Goal: Check status: Check status

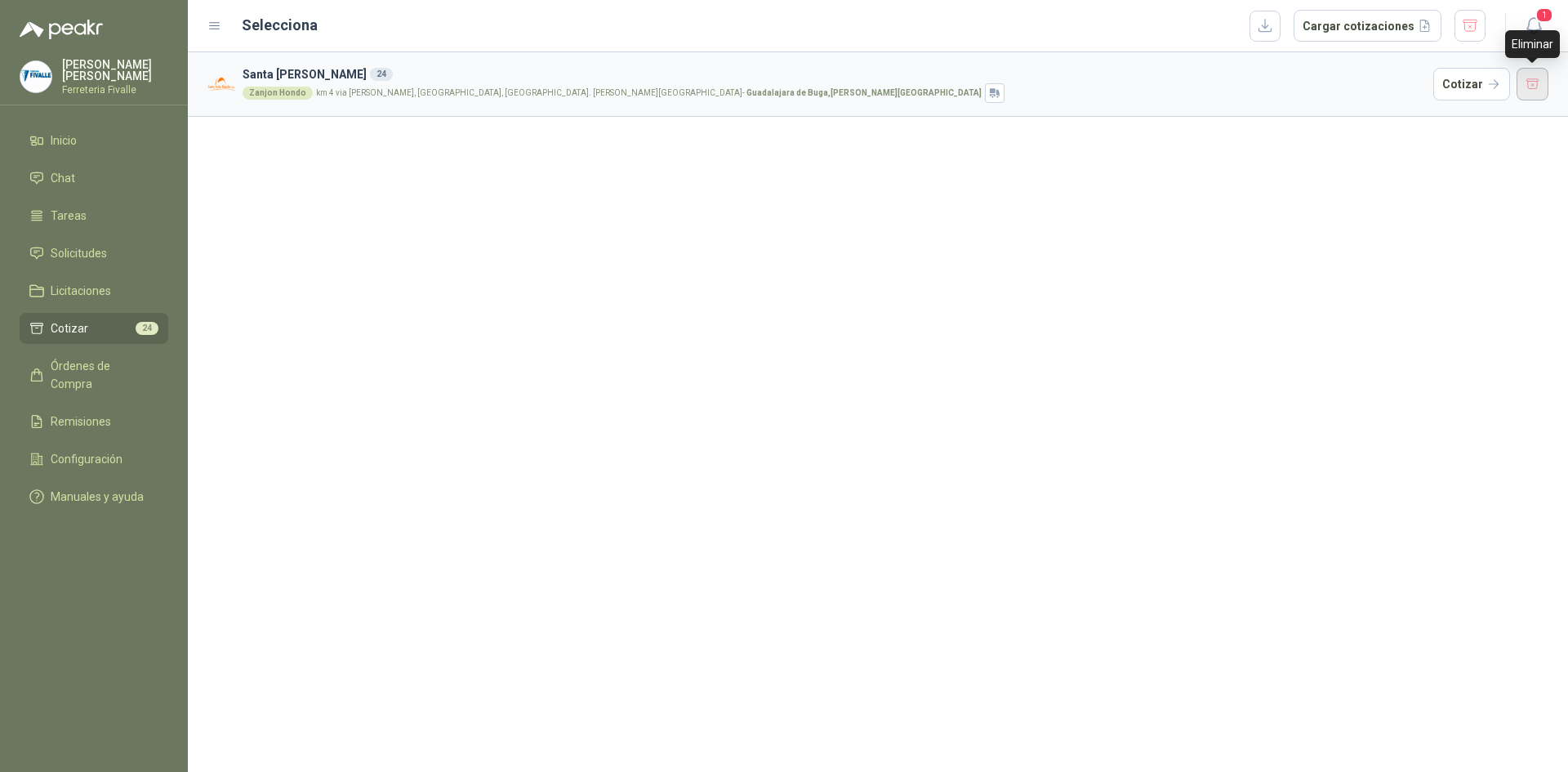
click at [1537, 79] on button "button" at bounding box center [1533, 84] width 33 height 33
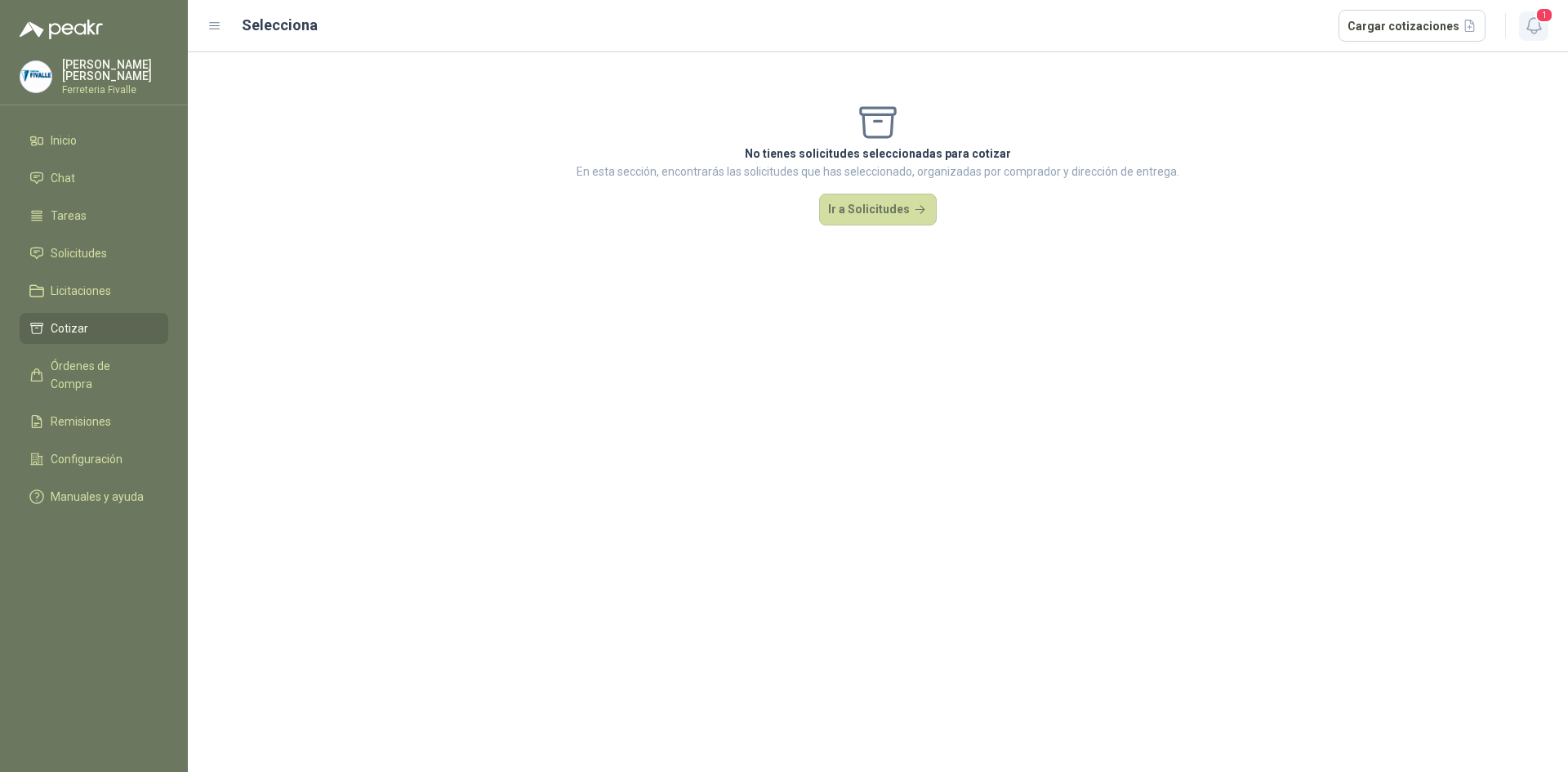
click at [1547, 25] on button "1" at bounding box center [1534, 26] width 30 height 30
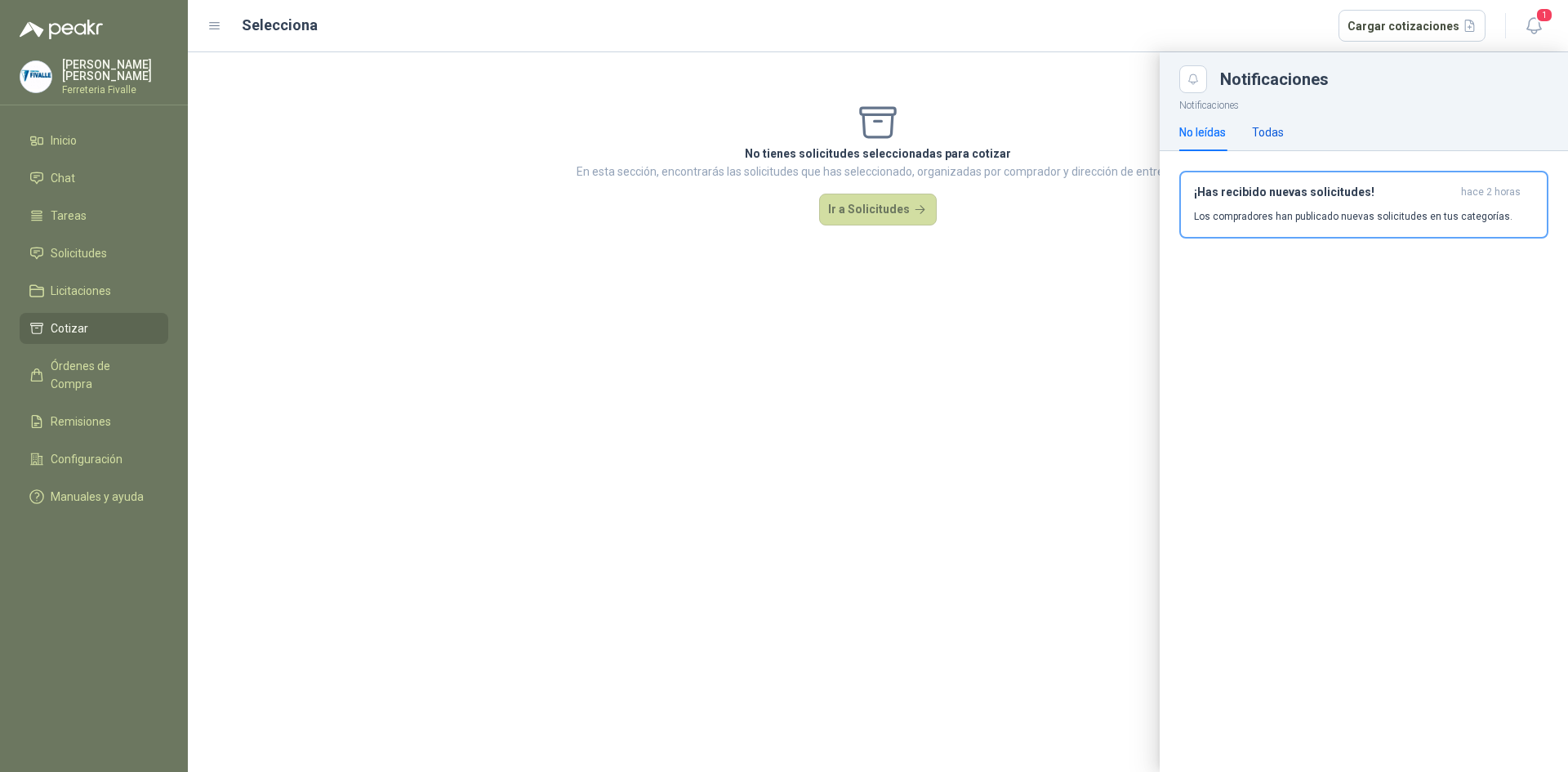
click at [1276, 134] on div "Todas" at bounding box center [1268, 132] width 32 height 18
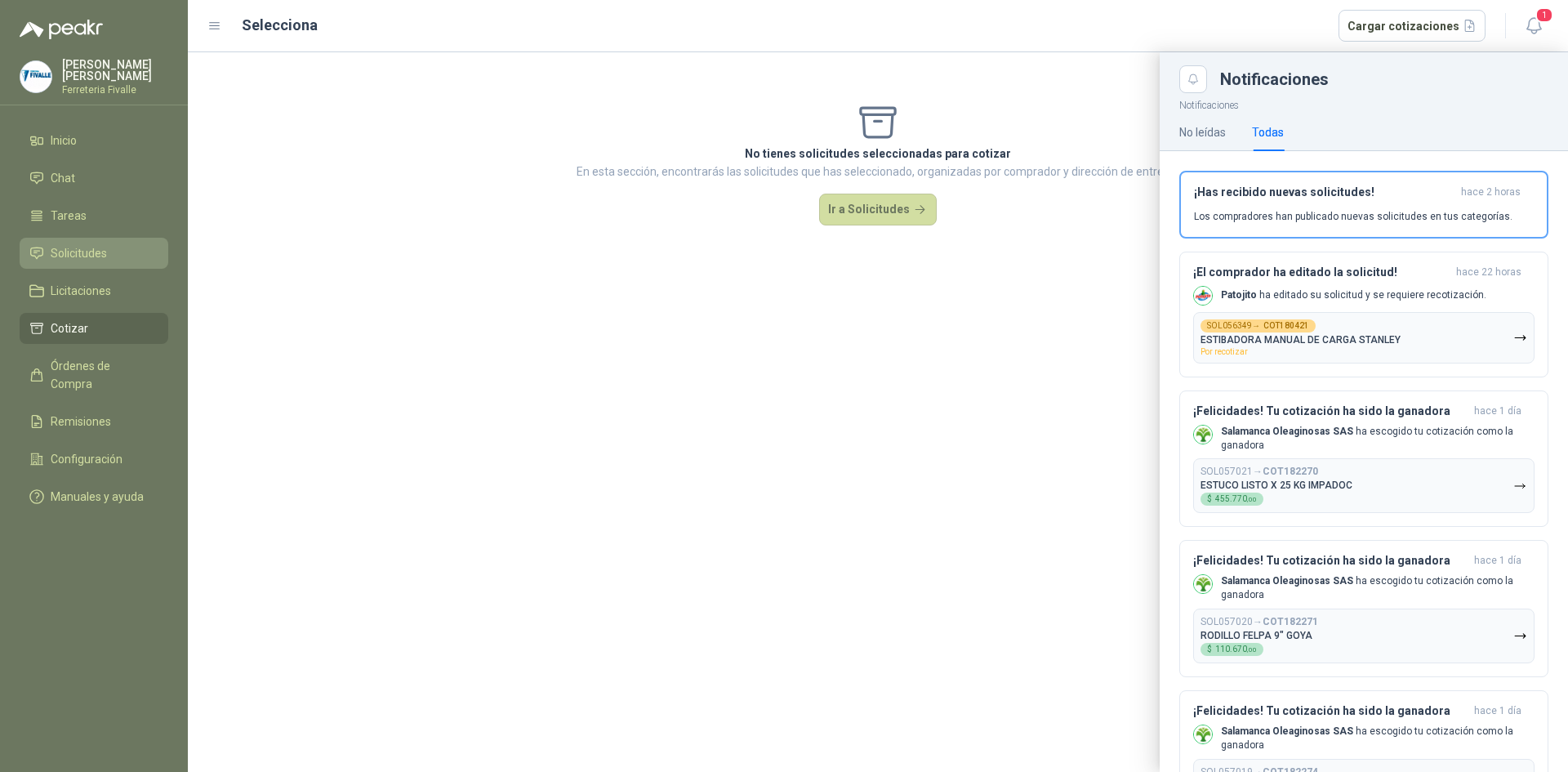
click at [71, 262] on span "Solicitudes" at bounding box center [78, 253] width 57 height 18
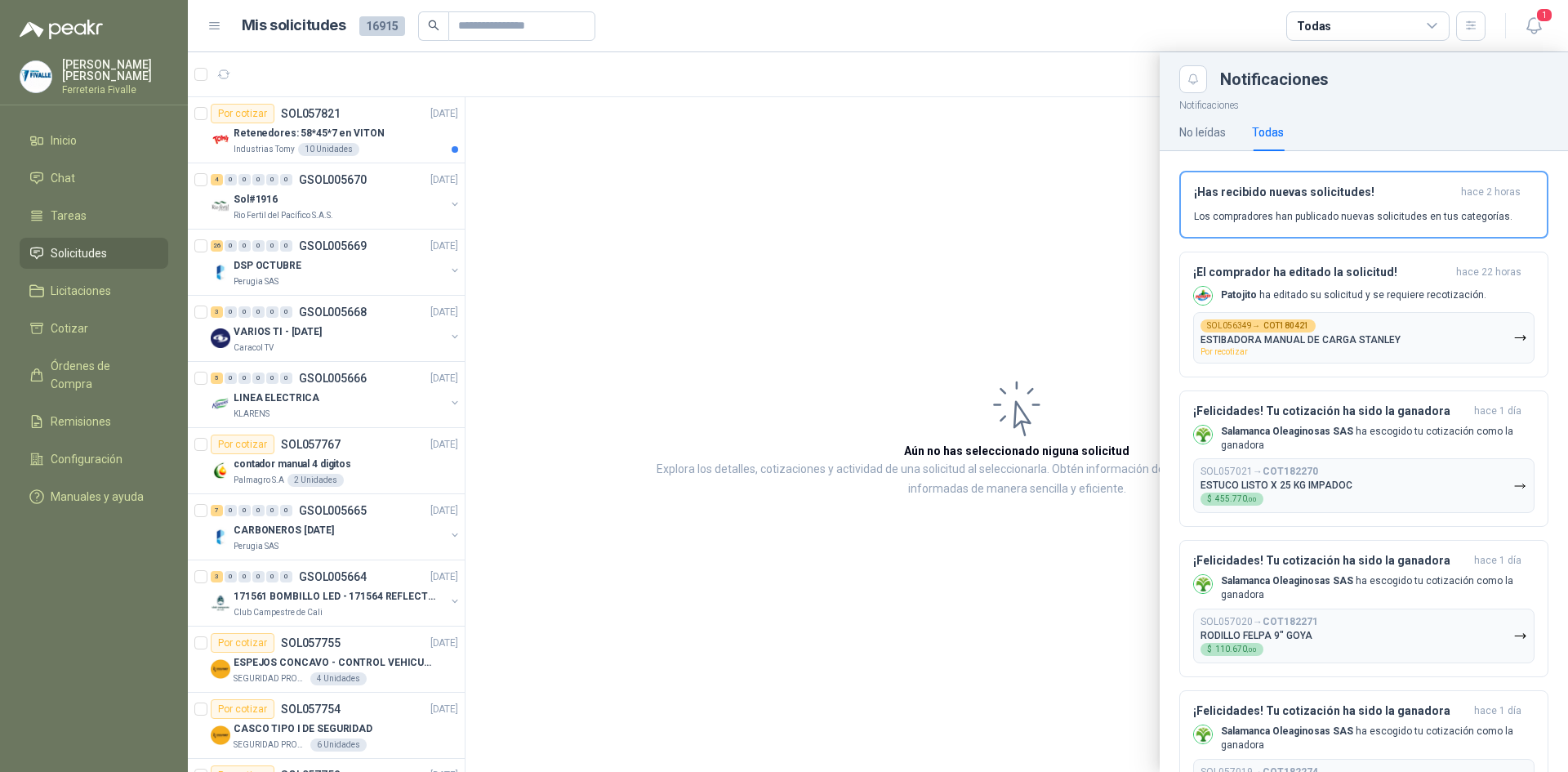
click at [324, 150] on div at bounding box center [877, 411] width 1380 height 719
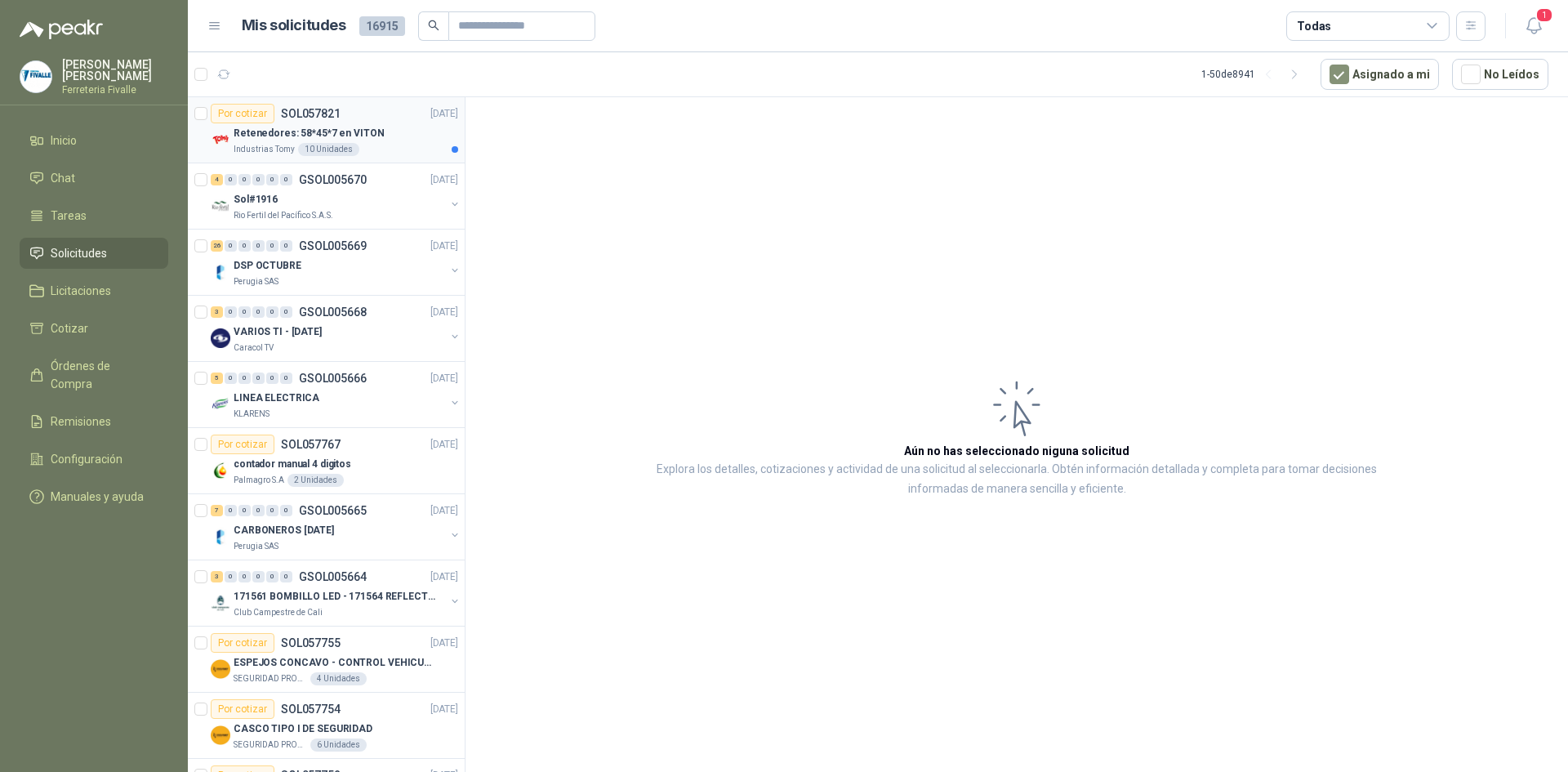
click at [377, 150] on div "Industrias Tomy 10 Unidades" at bounding box center [346, 149] width 224 height 13
